Goal: Task Accomplishment & Management: Use online tool/utility

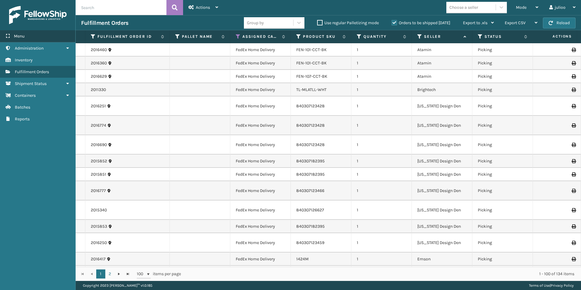
click at [28, 36] on div "Menu" at bounding box center [37, 36] width 75 height 12
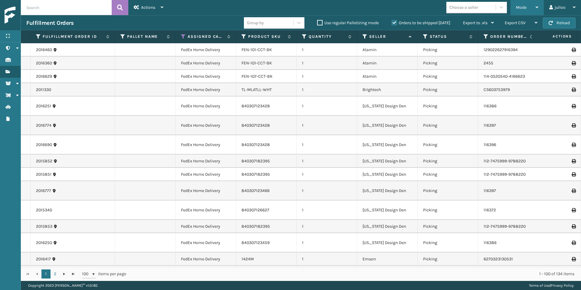
click at [531, 12] on div "Mode" at bounding box center [527, 7] width 22 height 15
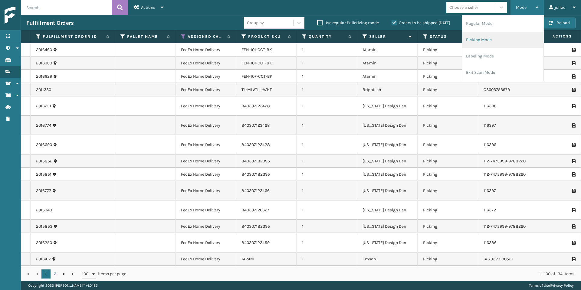
click at [502, 38] on li "Picking Mode" at bounding box center [502, 40] width 81 height 16
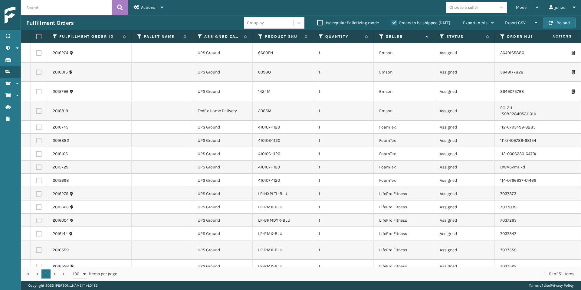
click at [39, 37] on label at bounding box center [38, 36] width 4 height 5
click at [36, 37] on input "checkbox" at bounding box center [36, 37] width 0 height 4
checkbox input "true"
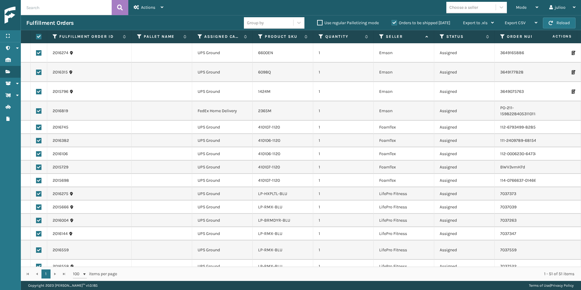
checkbox input "true"
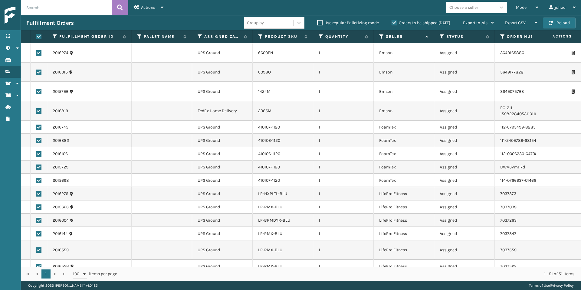
checkbox input "true"
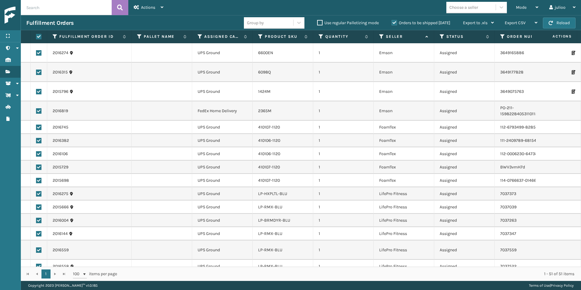
checkbox input "true"
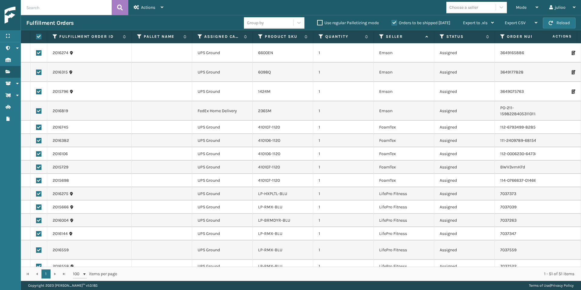
checkbox input "true"
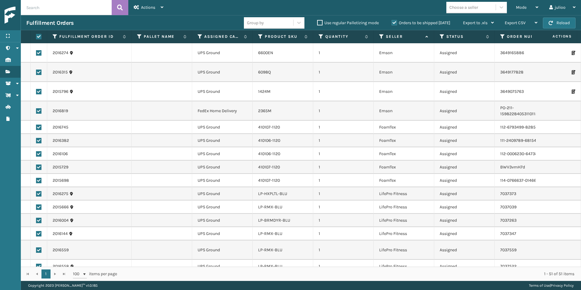
checkbox input "true"
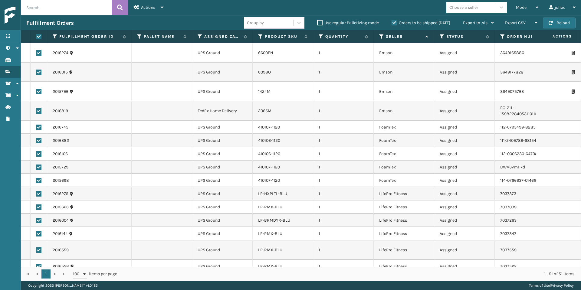
checkbox input "true"
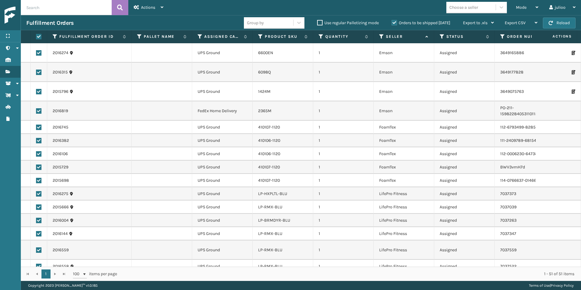
checkbox input "true"
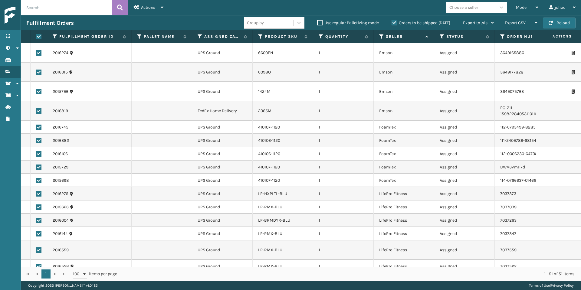
checkbox input "true"
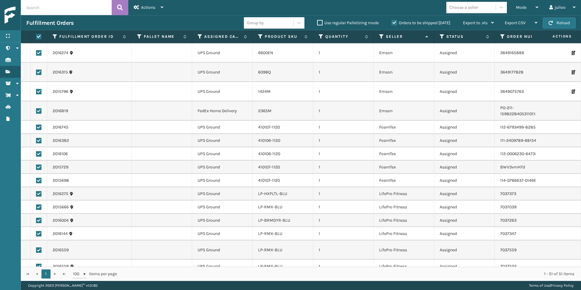
checkbox input "true"
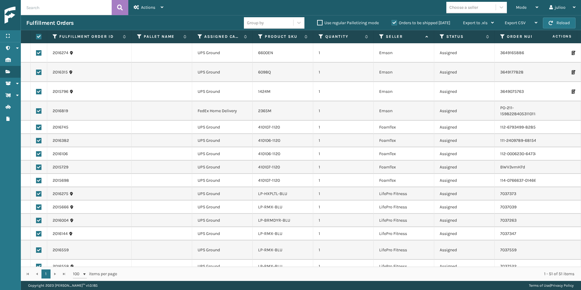
checkbox input "true"
click at [39, 112] on label at bounding box center [38, 110] width 5 height 5
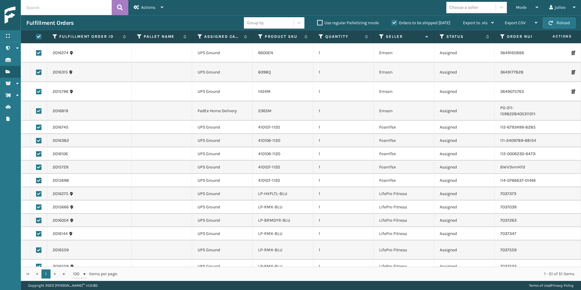
click at [36, 112] on input "checkbox" at bounding box center [36, 110] width 0 height 4
checkbox input "false"
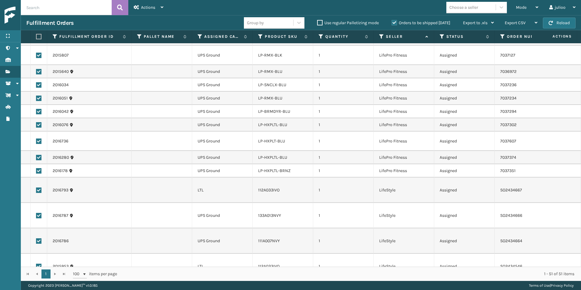
scroll to position [344, 0]
click at [200, 38] on icon at bounding box center [200, 36] width 5 height 5
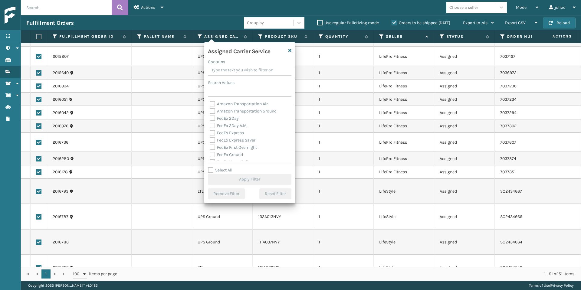
click at [212, 170] on label "Select All" at bounding box center [220, 170] width 25 height 5
click at [212, 167] on input "Select All" at bounding box center [253, 167] width 91 height 1
checkbox input "true"
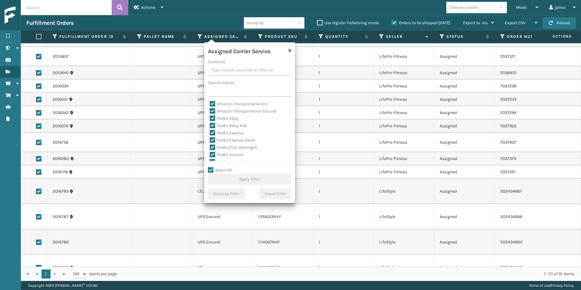
checkbox input "true"
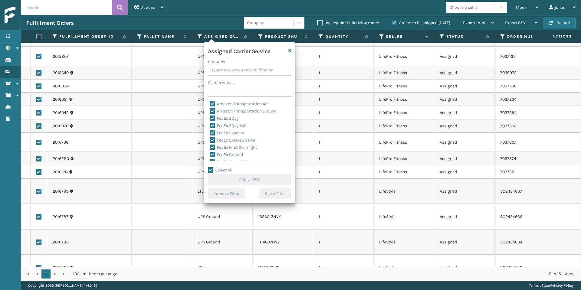
checkbox input "true"
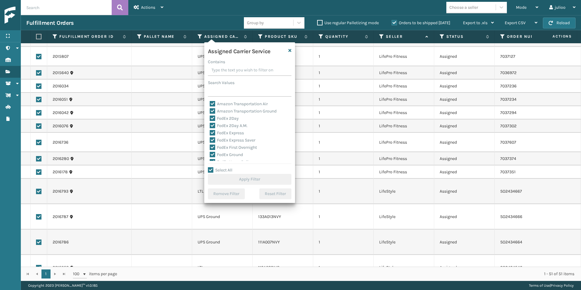
checkbox input "true"
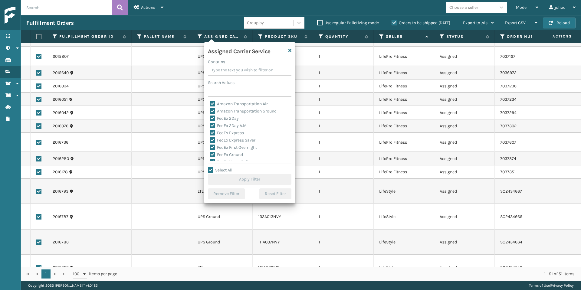
checkbox input "true"
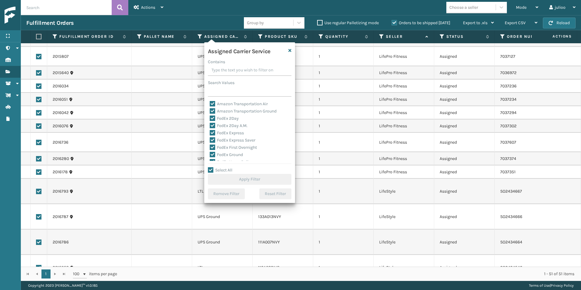
checkbox input "true"
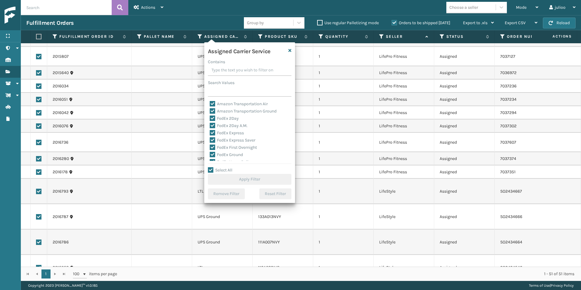
checkbox input "true"
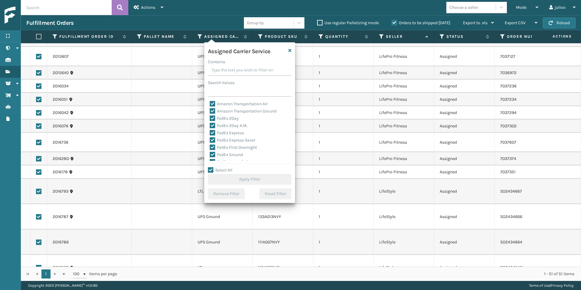
checkbox input "true"
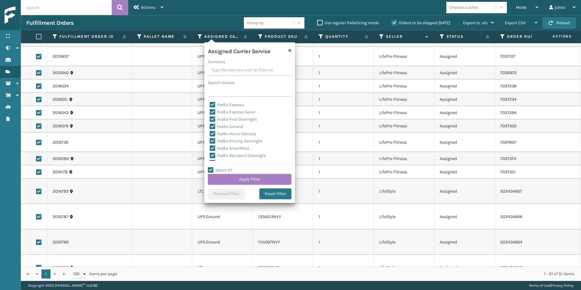
scroll to position [56, 0]
click at [213, 136] on label "LTL" at bounding box center [216, 134] width 13 height 5
click at [210, 135] on input "LTL" at bounding box center [210, 133] width 0 height 4
checkbox input "false"
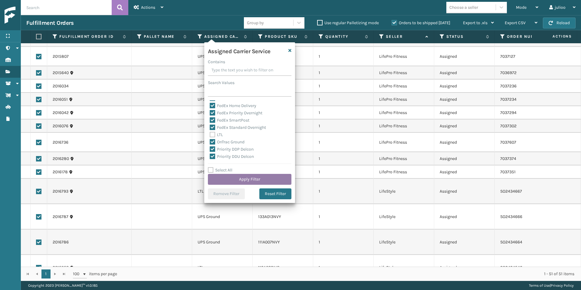
click at [239, 182] on button "Apply Filter" at bounding box center [250, 179] width 84 height 11
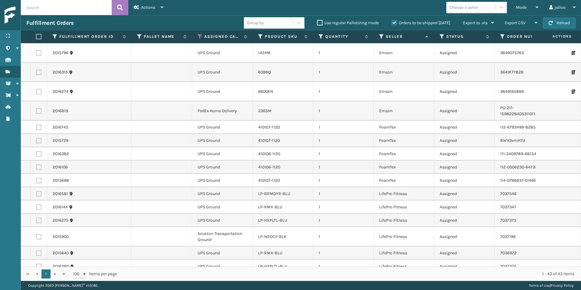
click at [39, 37] on label at bounding box center [38, 36] width 4 height 5
click at [36, 37] on input "checkbox" at bounding box center [36, 37] width 0 height 4
checkbox input "true"
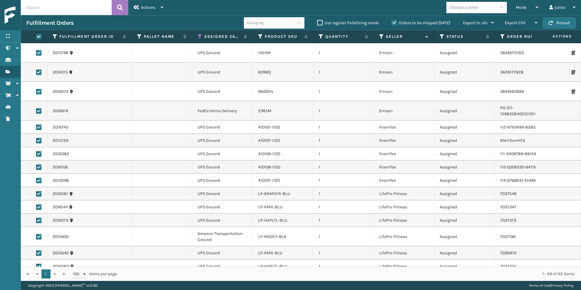
checkbox input "true"
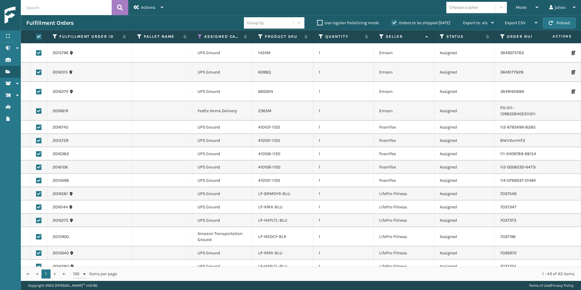
checkbox input "true"
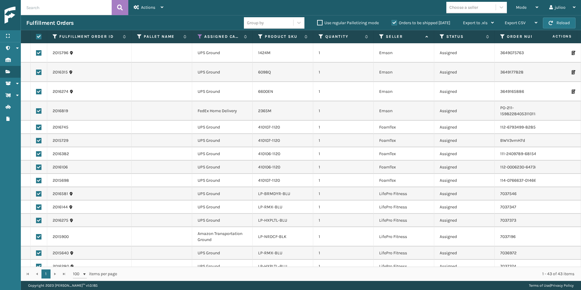
checkbox input "true"
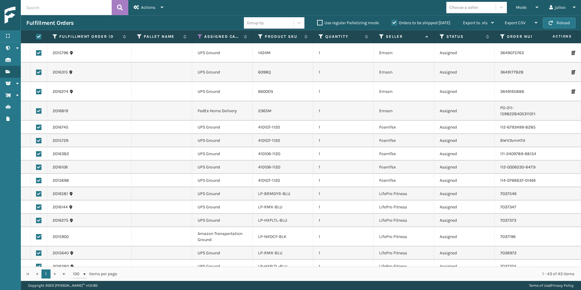
checkbox input "true"
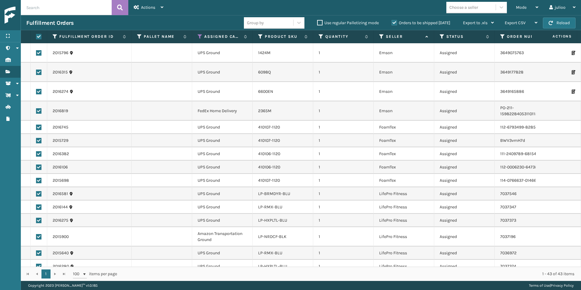
checkbox input "true"
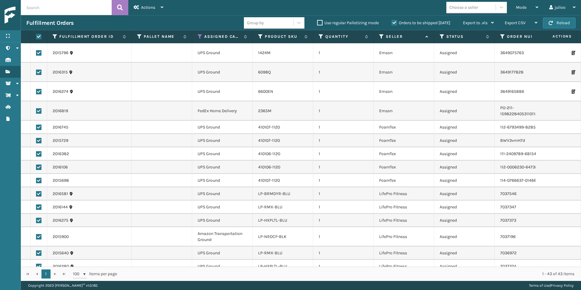
checkbox input "true"
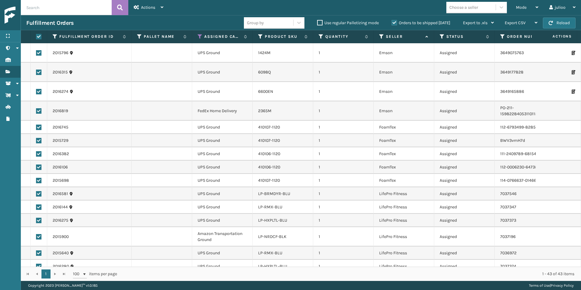
checkbox input "true"
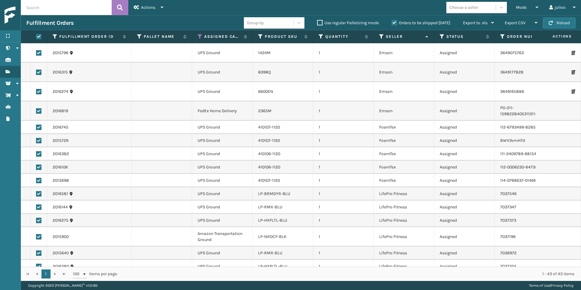
checkbox input "true"
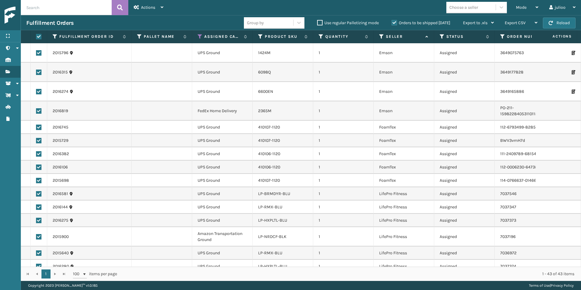
checkbox input "true"
click at [39, 111] on label at bounding box center [38, 110] width 5 height 5
click at [36, 111] on input "checkbox" at bounding box center [36, 110] width 0 height 4
checkbox input "false"
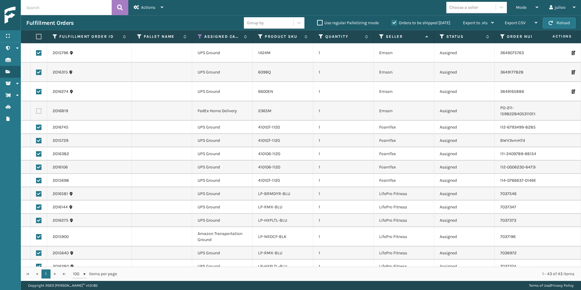
click at [38, 238] on label at bounding box center [38, 236] width 5 height 5
click at [36, 238] on input "checkbox" at bounding box center [36, 236] width 0 height 4
checkbox input "false"
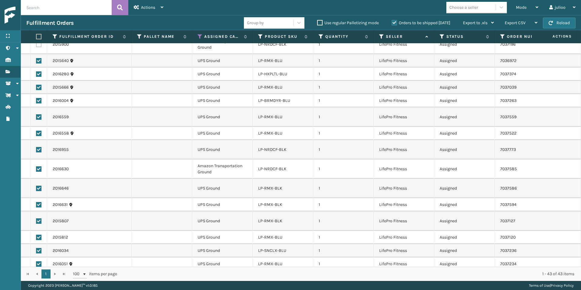
scroll to position [195, 0]
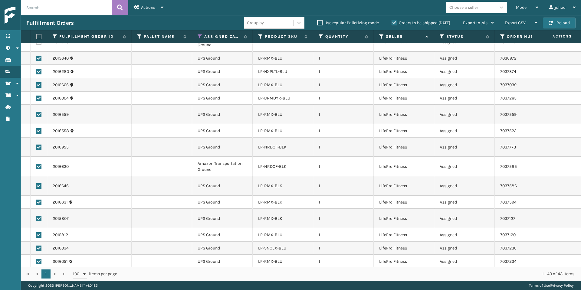
click at [39, 168] on label at bounding box center [38, 166] width 5 height 5
click at [36, 168] on input "checkbox" at bounding box center [36, 166] width 0 height 4
checkbox input "false"
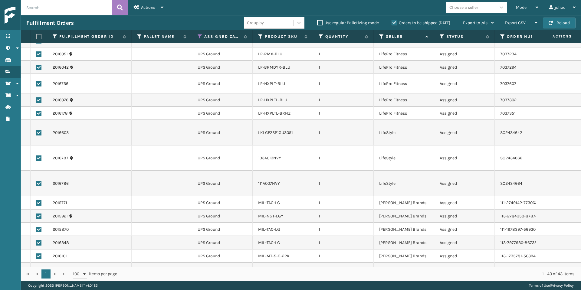
scroll to position [444, 0]
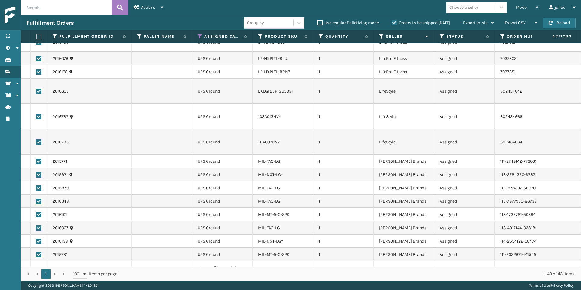
click at [41, 268] on label at bounding box center [38, 270] width 5 height 5
click at [36, 268] on input "checkbox" at bounding box center [36, 270] width 0 height 4
checkbox input "false"
click at [156, 3] on div "Actions" at bounding box center [149, 7] width 30 height 15
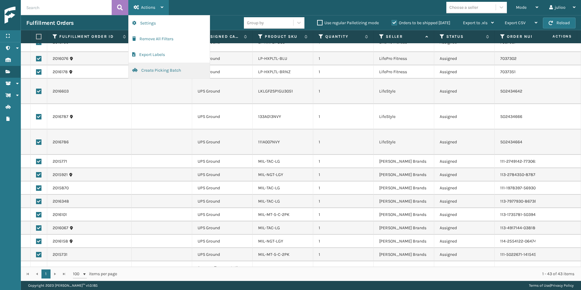
click at [158, 67] on button "Create Picking Batch" at bounding box center [169, 71] width 81 height 16
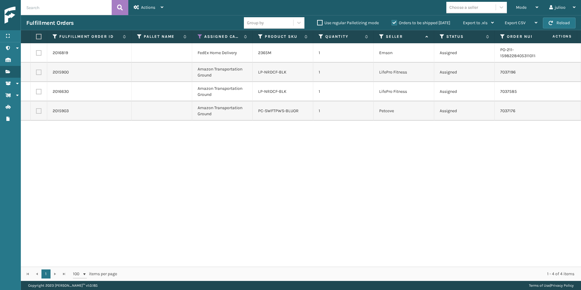
click at [38, 36] on label at bounding box center [38, 36] width 4 height 5
click at [36, 36] on input "checkbox" at bounding box center [36, 37] width 0 height 4
checkbox input "true"
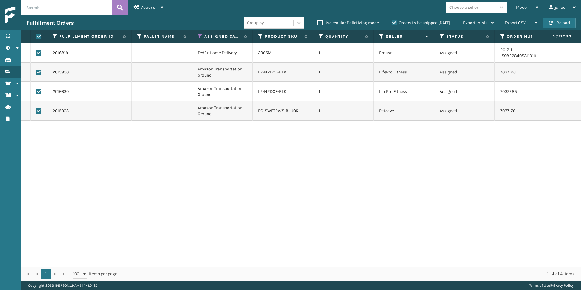
checkbox input "true"
click at [38, 36] on label at bounding box center [38, 36] width 4 height 5
click at [36, 36] on input "checkbox" at bounding box center [36, 37] width 0 height 4
checkbox input "false"
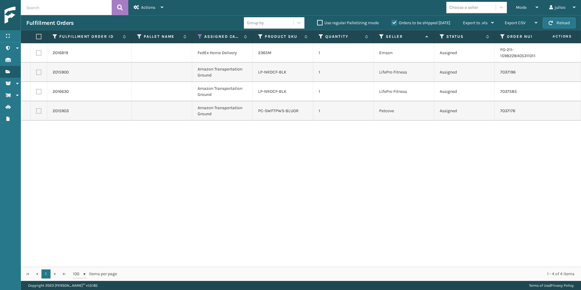
checkbox input "false"
click at [38, 39] on label at bounding box center [38, 36] width 4 height 5
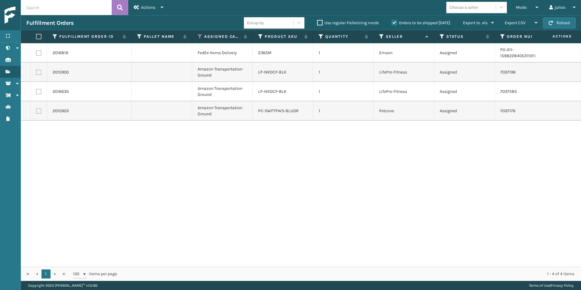
click at [36, 39] on input "checkbox" at bounding box center [36, 37] width 0 height 4
checkbox input "true"
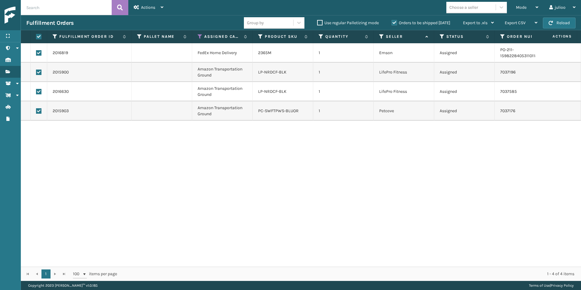
checkbox input "true"
drag, startPoint x: 209, startPoint y: 114, endPoint x: 190, endPoint y: 107, distance: 20.3
click at [190, 107] on tr "2015903 Amazon Transportation Ground PC-SWFTPWS-BLUOR 1 Petcove Assigned 703717…" at bounding box center [432, 110] width 822 height 19
drag, startPoint x: 213, startPoint y: 113, endPoint x: 198, endPoint y: 108, distance: 15.6
click at [198, 108] on td "Amazon Transportation Ground" at bounding box center [222, 110] width 61 height 19
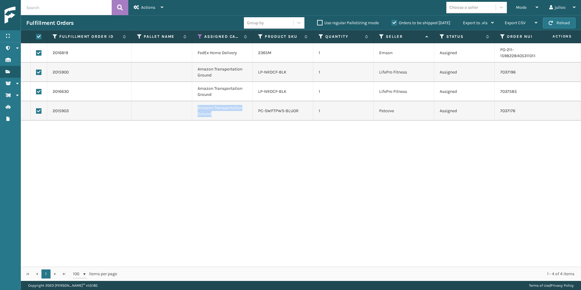
copy td "Amazon Transportation Ground"
click at [40, 54] on label at bounding box center [38, 52] width 5 height 5
click at [36, 54] on input "checkbox" at bounding box center [36, 52] width 0 height 4
checkbox input "false"
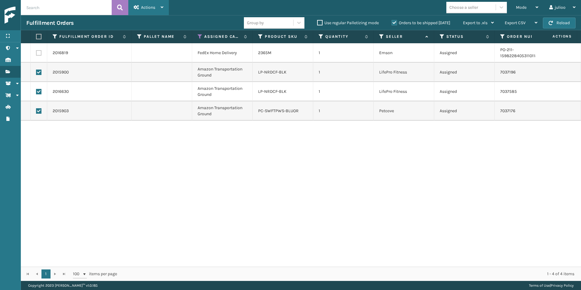
drag, startPoint x: 157, startPoint y: 7, endPoint x: 156, endPoint y: 15, distance: 7.3
click at [157, 7] on div "Actions" at bounding box center [149, 7] width 30 height 15
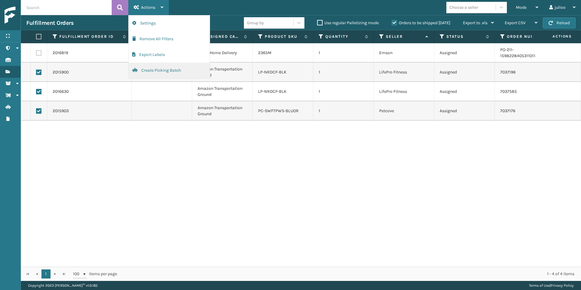
click at [156, 69] on button "Create Picking Batch" at bounding box center [169, 71] width 81 height 16
